Goal: Transaction & Acquisition: Download file/media

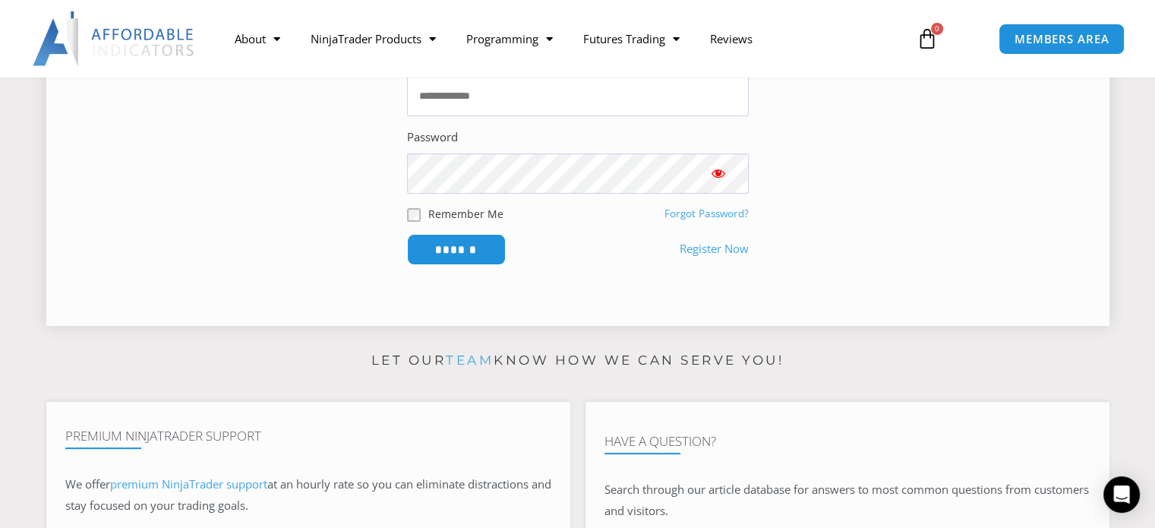
scroll to position [304, 0]
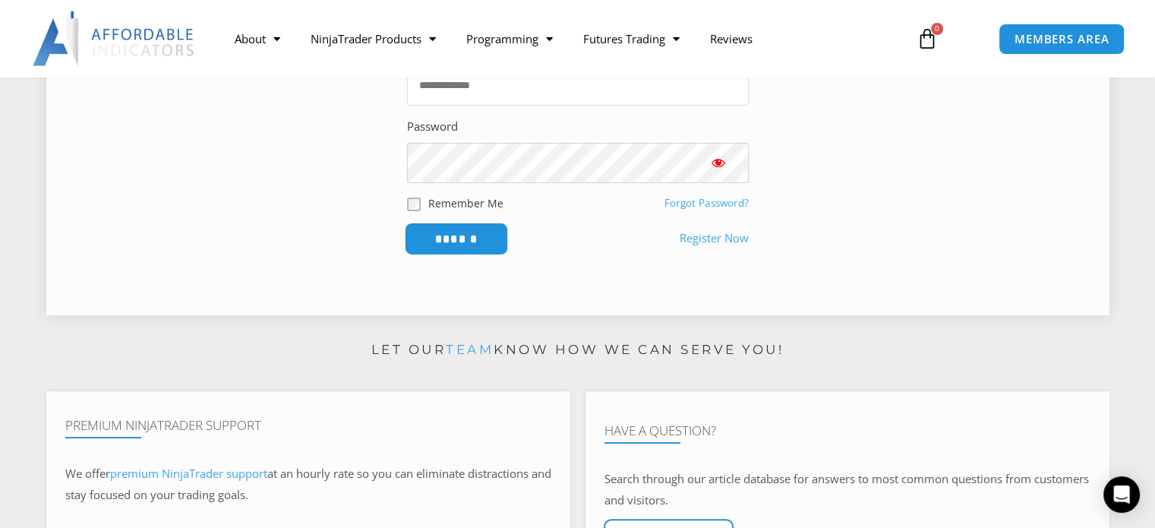
type input "**********"
click at [461, 238] on input "******" at bounding box center [456, 238] width 104 height 33
click at [719, 157] on span "Show password" at bounding box center [718, 162] width 15 height 15
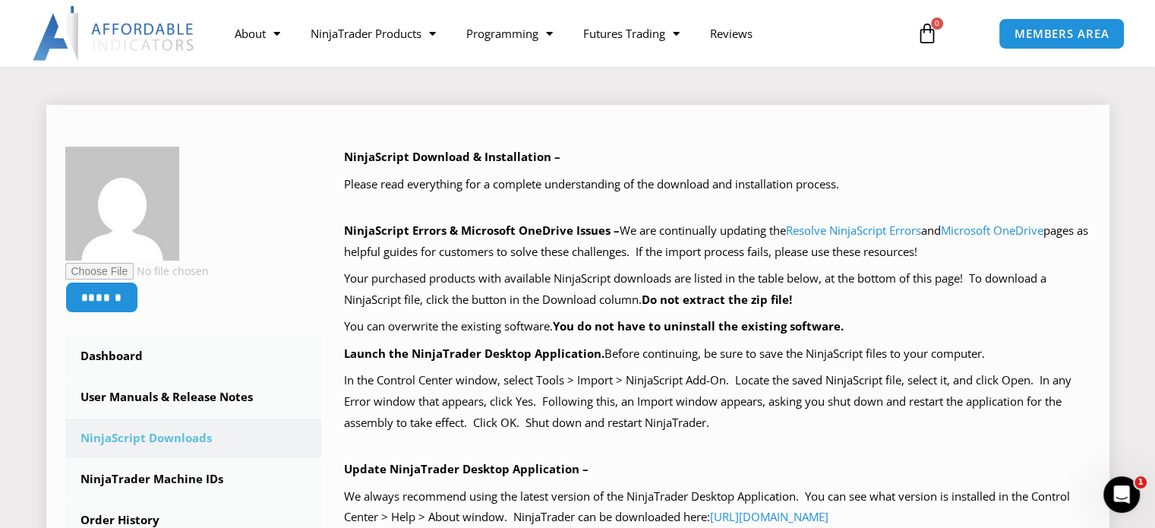
scroll to position [152, 0]
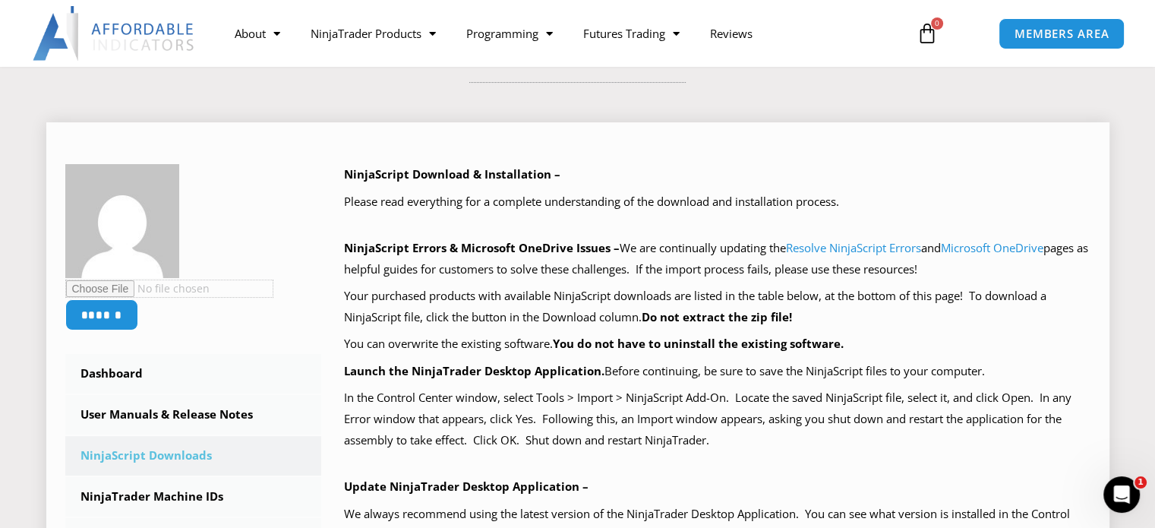
click at [114, 285] on input "file" at bounding box center [169, 288] width 208 height 18
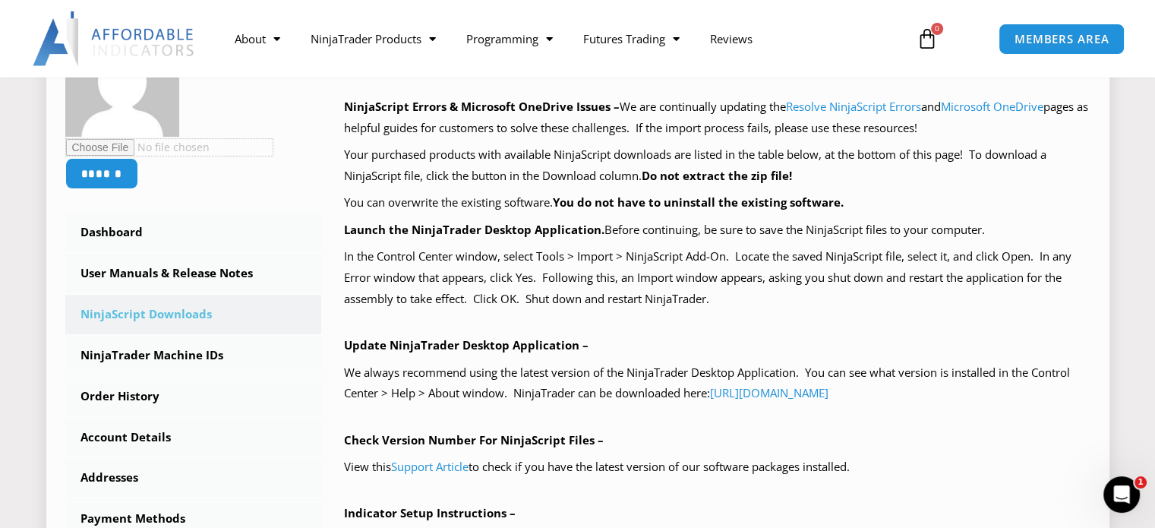
scroll to position [304, 0]
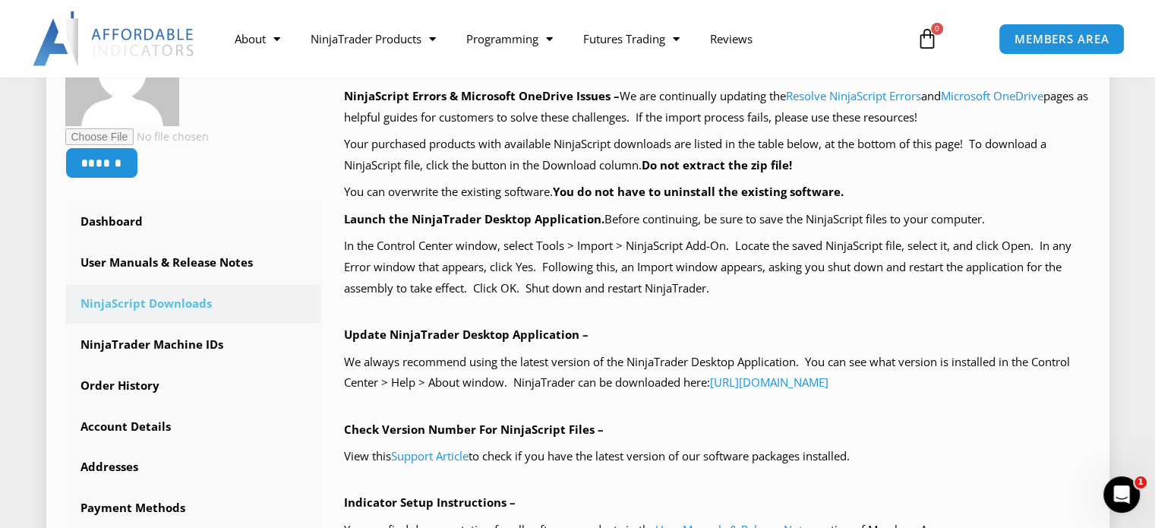
click at [146, 305] on link "NinjaScript Downloads" at bounding box center [193, 303] width 257 height 39
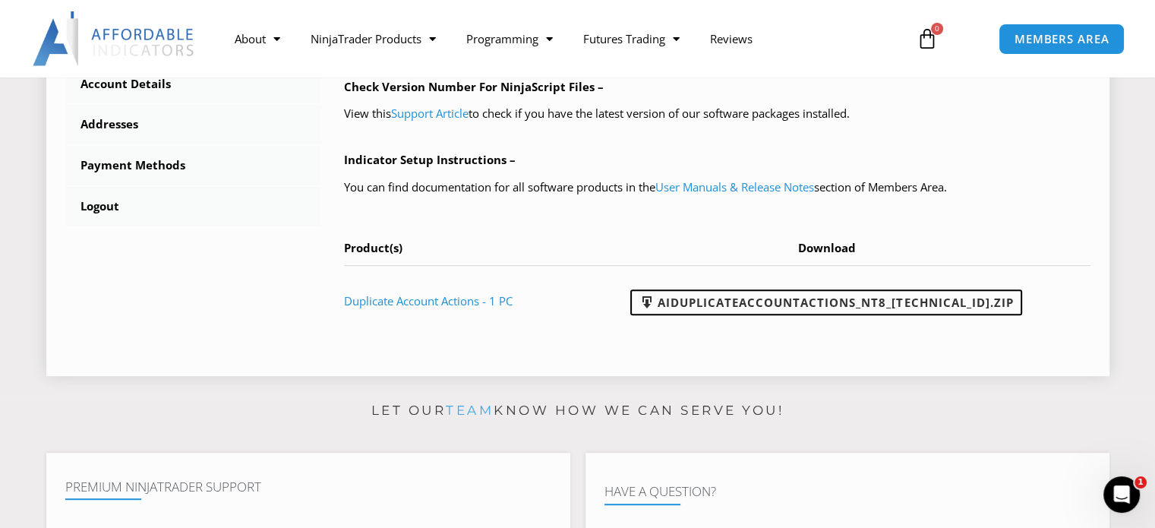
scroll to position [683, 0]
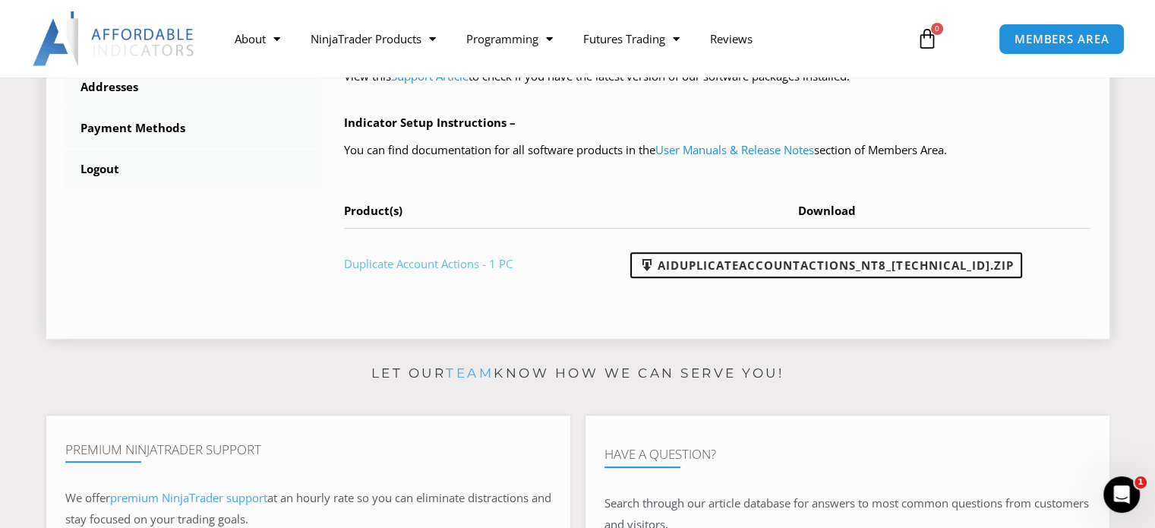
click at [458, 263] on link "Duplicate Account Actions - 1 PC" at bounding box center [428, 263] width 169 height 15
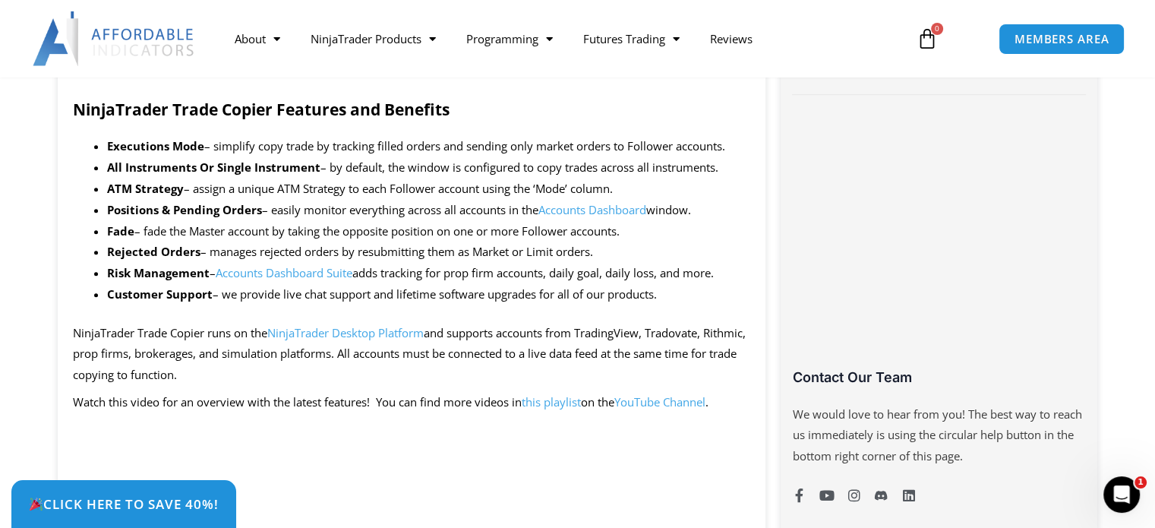
scroll to position [759, 0]
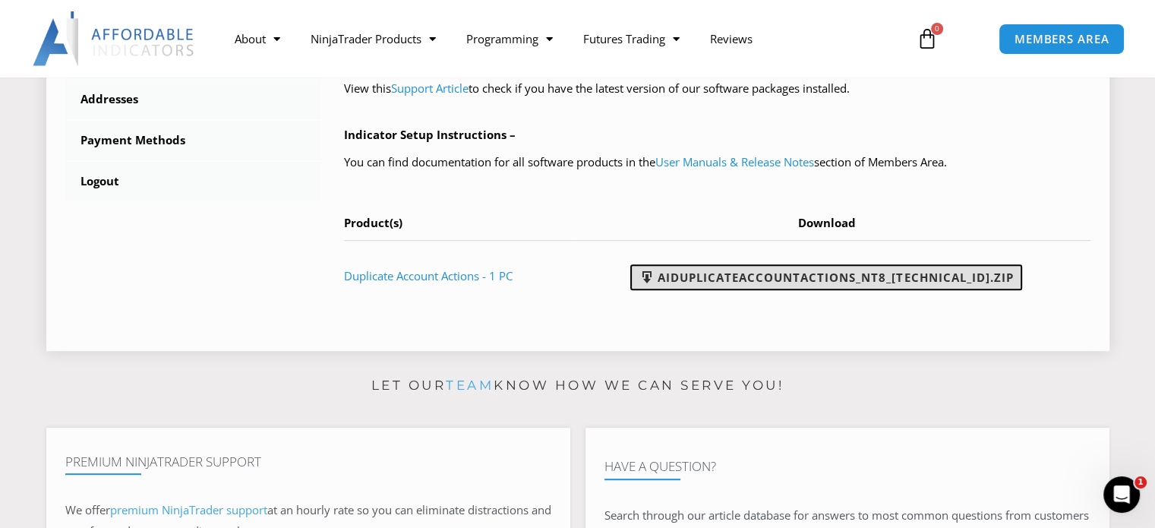
click at [767, 279] on link "AIDuplicateAccountActions_NT8_[TECHNICAL_ID].zip" at bounding box center [826, 277] width 392 height 26
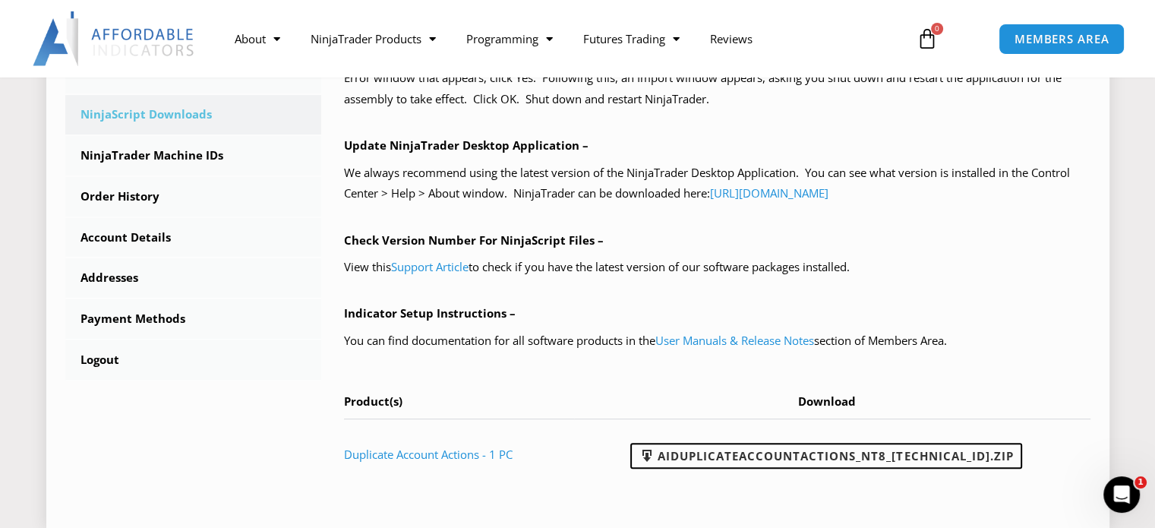
scroll to position [519, 0]
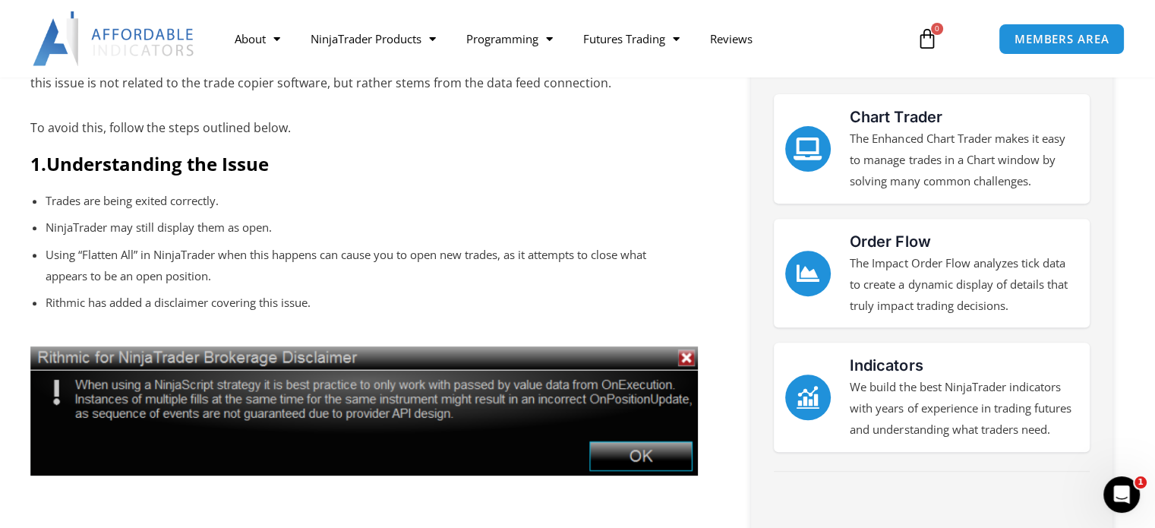
scroll to position [542, 0]
